Goal: Transaction & Acquisition: Purchase product/service

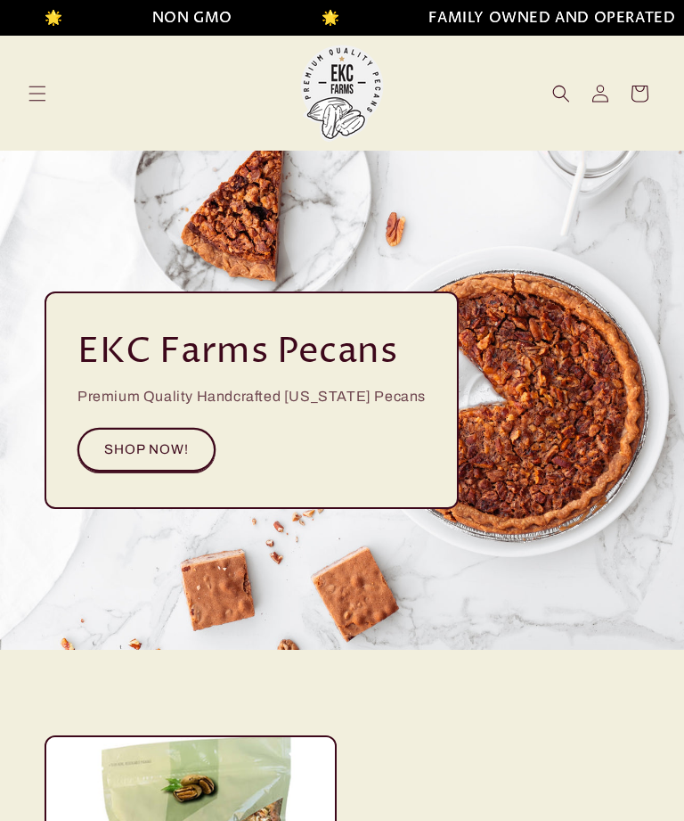
click at [145, 456] on link "SHOP NOW!" at bounding box center [147, 450] width 138 height 44
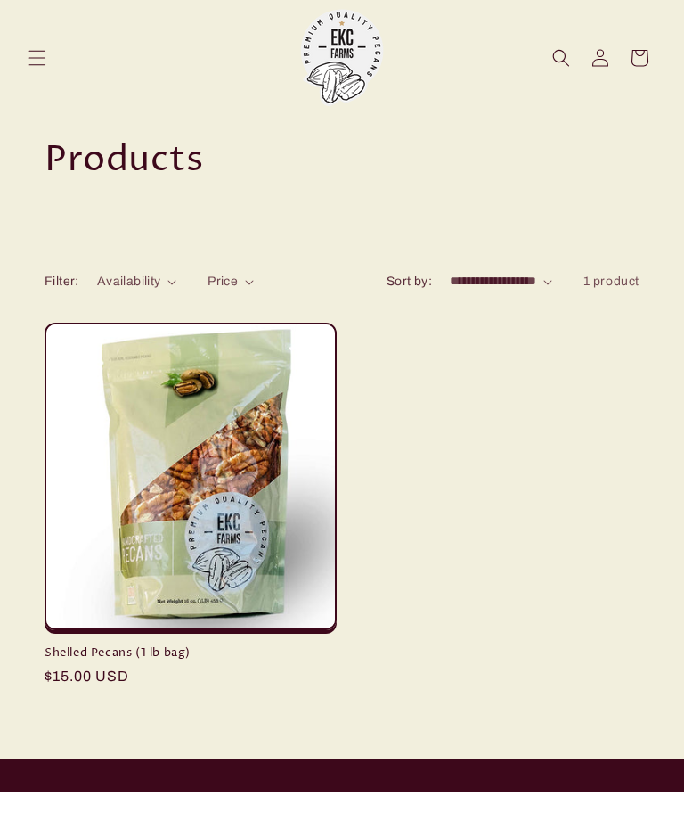
scroll to position [37, 0]
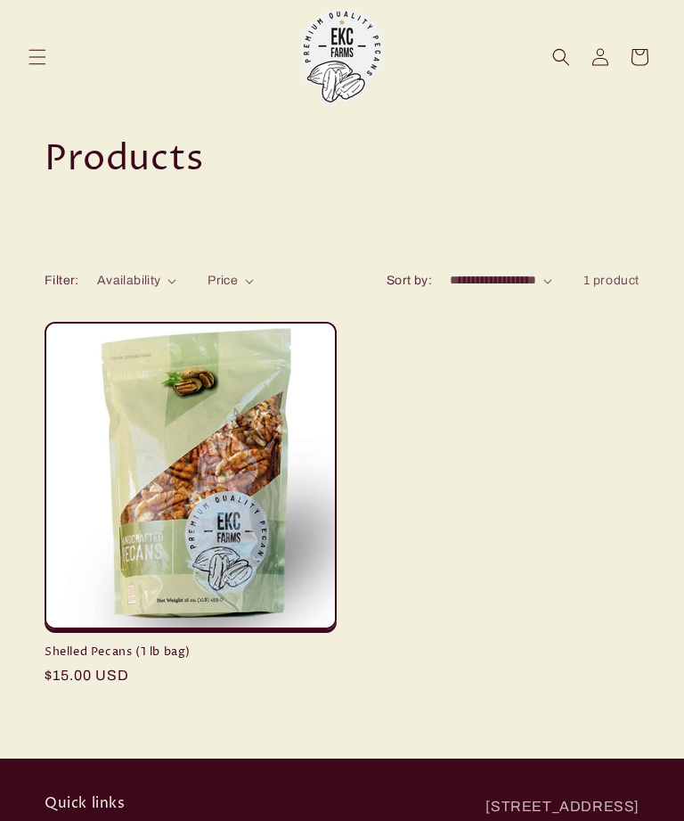
click at [203, 644] on link "Shelled Pecans (1 lb bag)" at bounding box center [191, 651] width 292 height 15
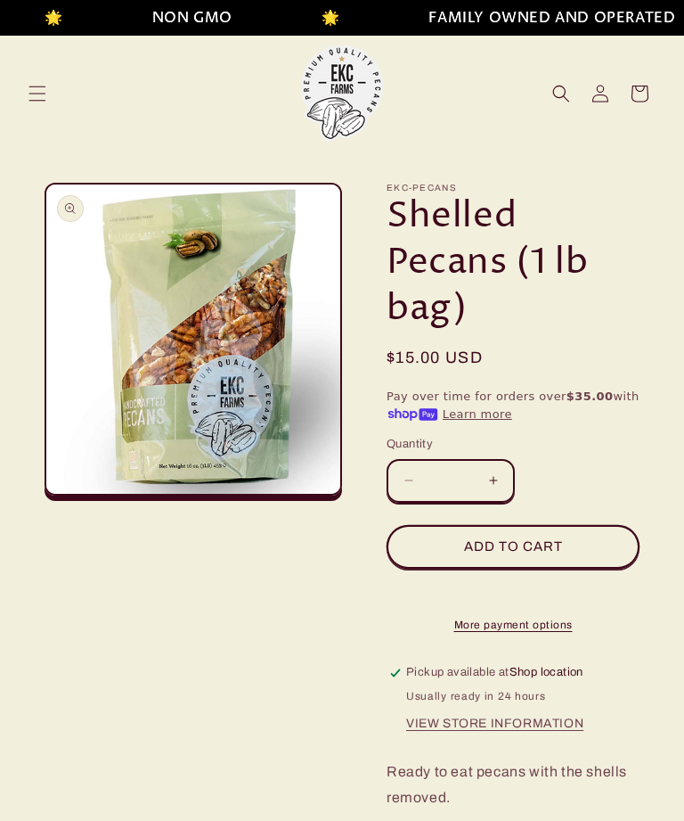
click at [497, 486] on button "Increase quantity for Shelled Pecans (1 lb bag)" at bounding box center [493, 481] width 40 height 44
click at [519, 552] on button "Add to cart" at bounding box center [513, 547] width 253 height 44
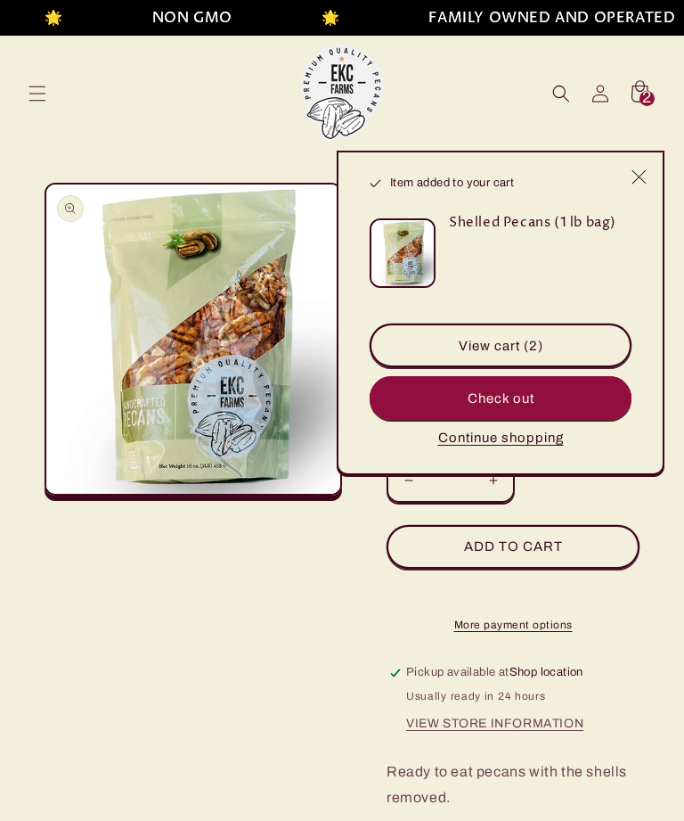
type input "*"
click at [510, 400] on button "Check out" at bounding box center [501, 398] width 262 height 44
